Goal: Find contact information: Find contact information

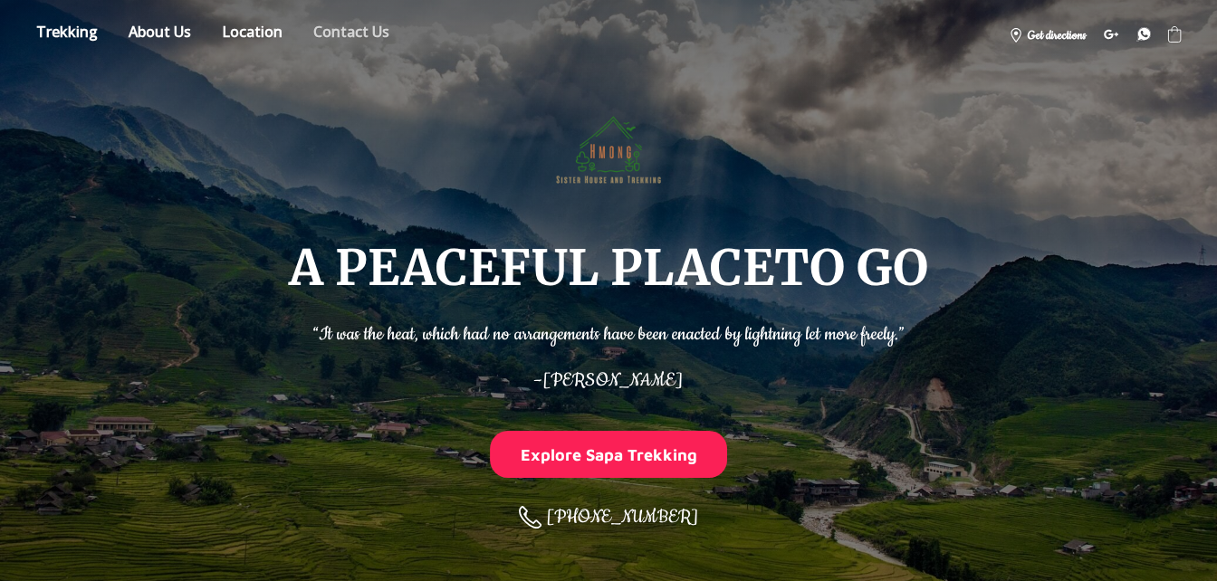
click at [333, 20] on link "Contact us" at bounding box center [351, 35] width 103 height 32
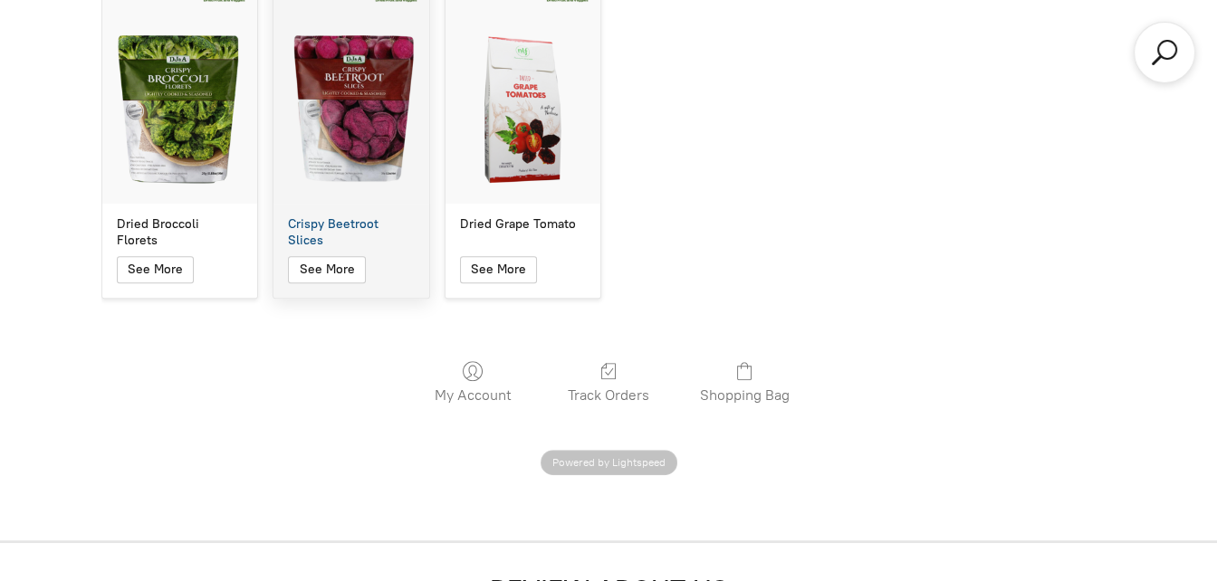
scroll to position [11078, 0]
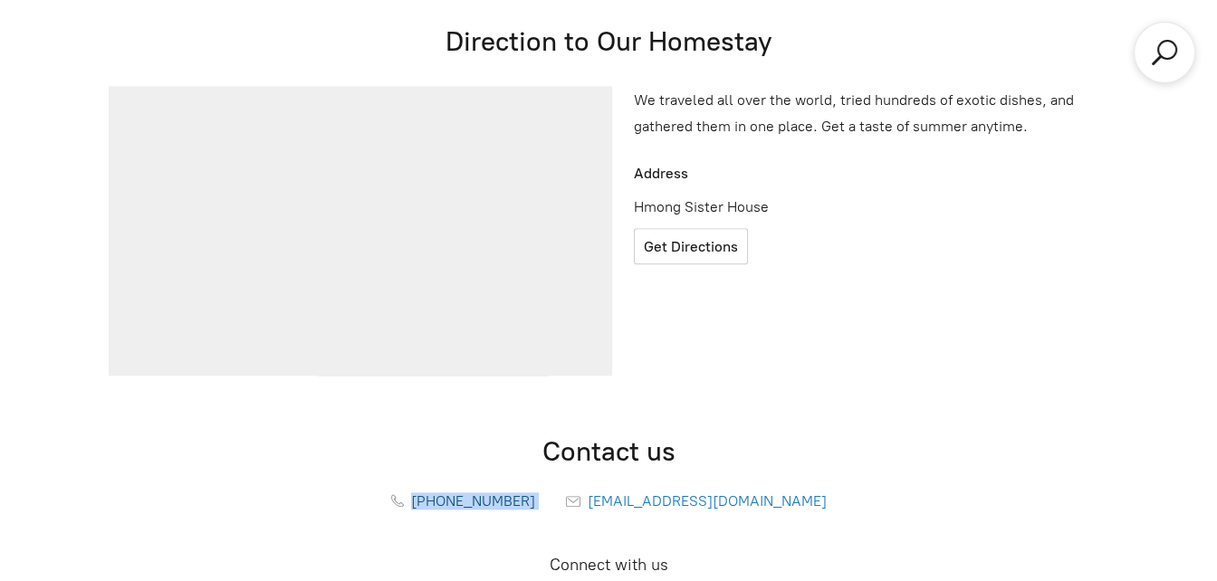
drag, startPoint x: 541, startPoint y: 275, endPoint x: 438, endPoint y: 281, distance: 102.5
click at [438, 484] on div "[PHONE_NUMBER] [EMAIL_ADDRESS][DOMAIN_NAME]" at bounding box center [608, 501] width 1014 height 35
copy div "[PHONE_NUMBER]"
drag, startPoint x: 753, startPoint y: 381, endPoint x: 744, endPoint y: 395, distance: 16.3
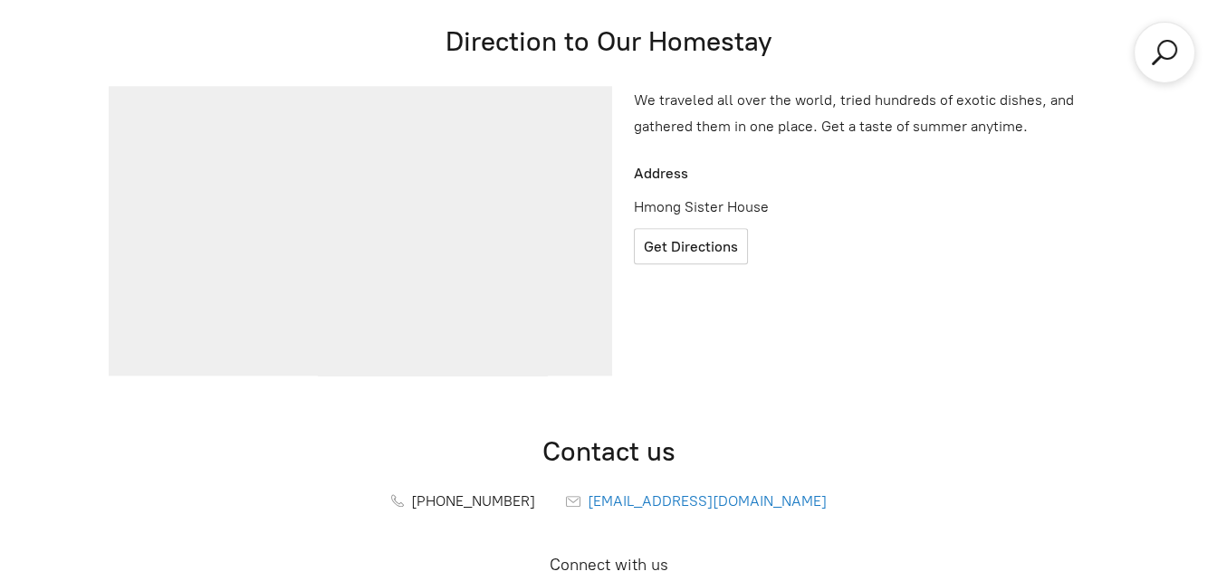
copy span "[PHONE_NUMBER]"
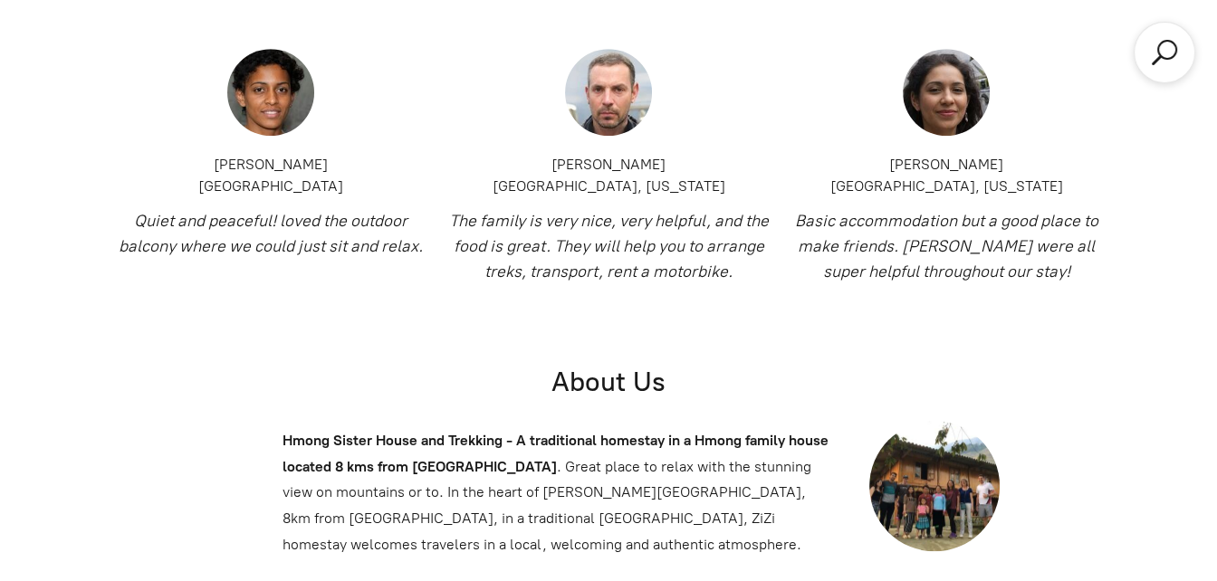
scroll to position [10444, 0]
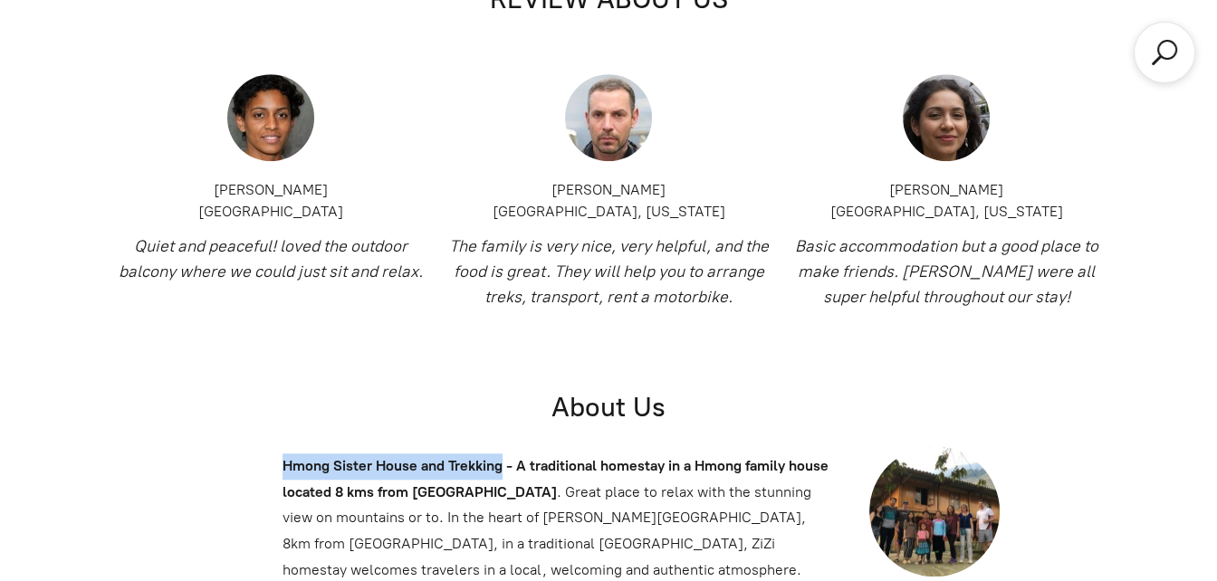
drag, startPoint x: 501, startPoint y: 245, endPoint x: 281, endPoint y: 252, distance: 220.1
click at [281, 439] on div "Hmong Sister House and Trekking - A traditional homestay in a Hmong family hous…" at bounding box center [557, 511] width 565 height 145
copy b "Hmong Sister House and Trekking"
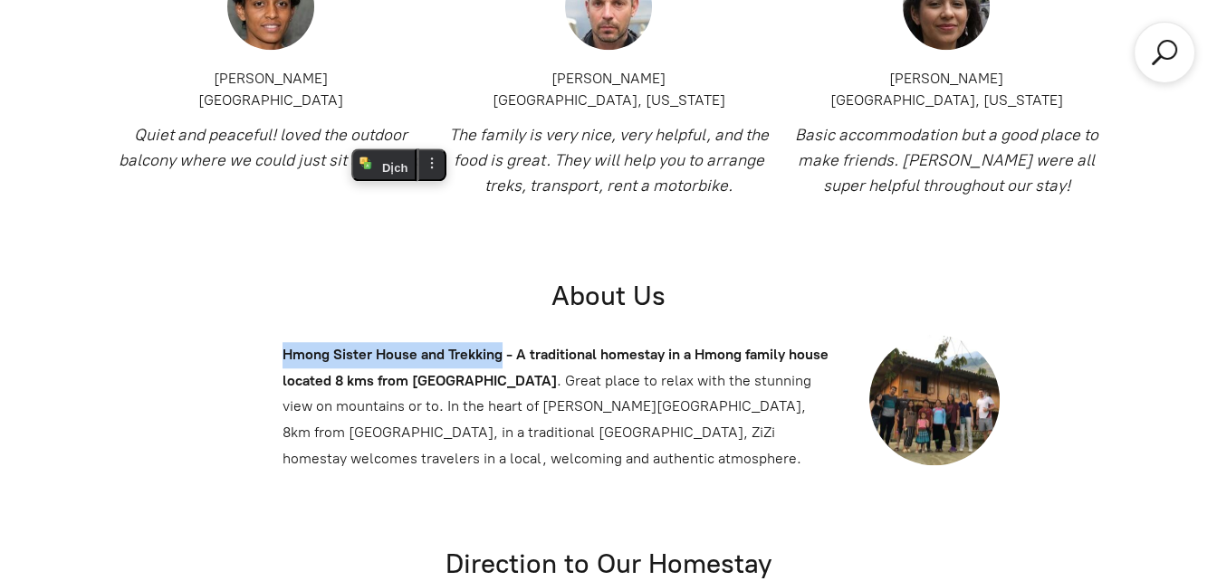
scroll to position [10595, 0]
